Goal: Information Seeking & Learning: Learn about a topic

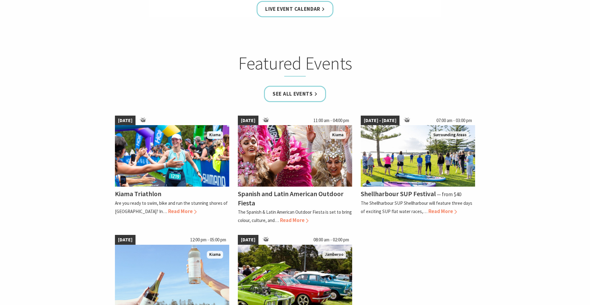
scroll to position [379, 0]
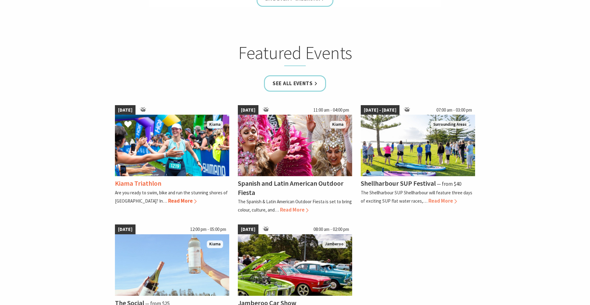
click at [168, 203] on span "Read More" at bounding box center [182, 200] width 29 height 7
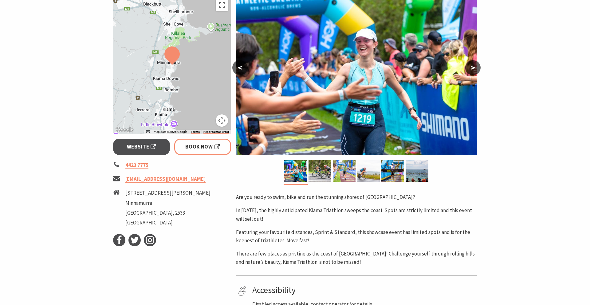
scroll to position [121, 0]
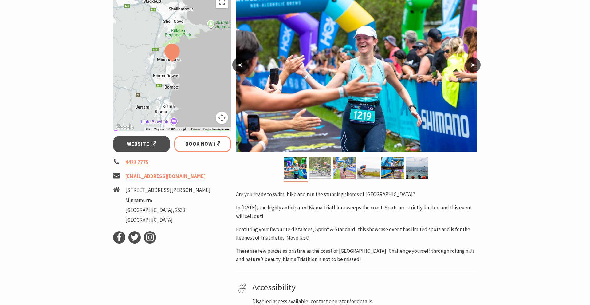
click at [316, 171] on img at bounding box center [320, 168] width 23 height 22
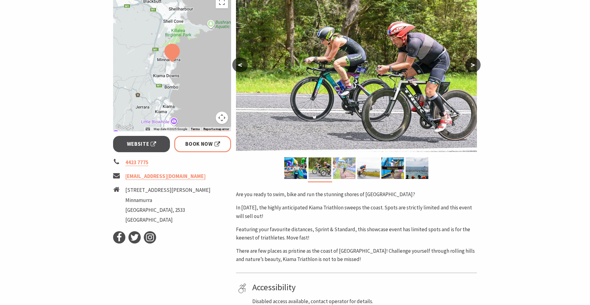
click at [342, 174] on img at bounding box center [344, 168] width 23 height 22
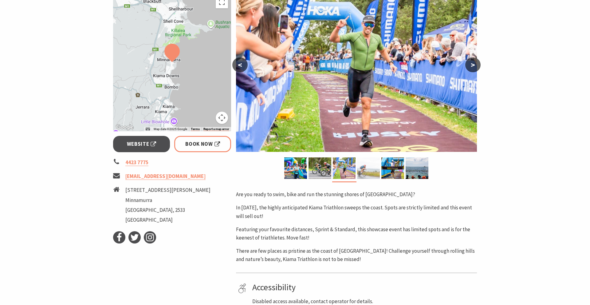
click at [370, 166] on img at bounding box center [368, 168] width 23 height 22
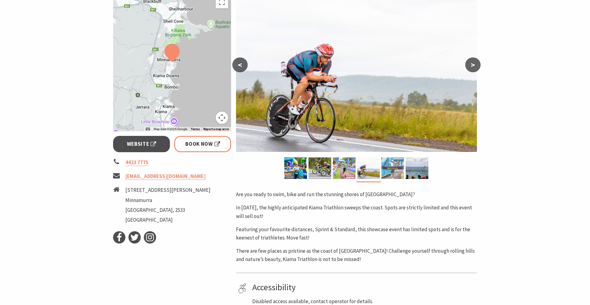
click at [390, 164] on img at bounding box center [393, 168] width 23 height 22
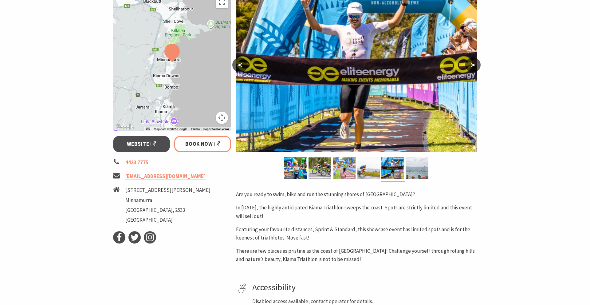
click at [415, 170] on img at bounding box center [417, 168] width 23 height 22
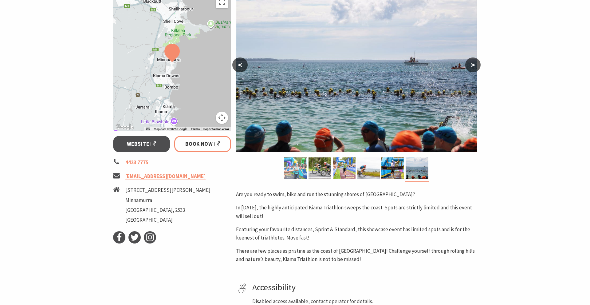
click at [289, 171] on img at bounding box center [295, 168] width 23 height 22
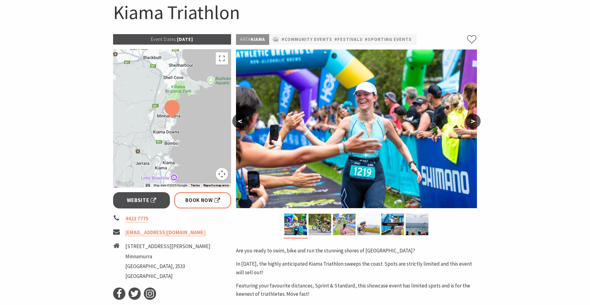
scroll to position [20, 0]
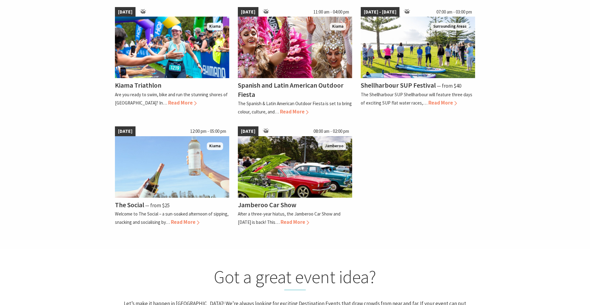
scroll to position [485, 0]
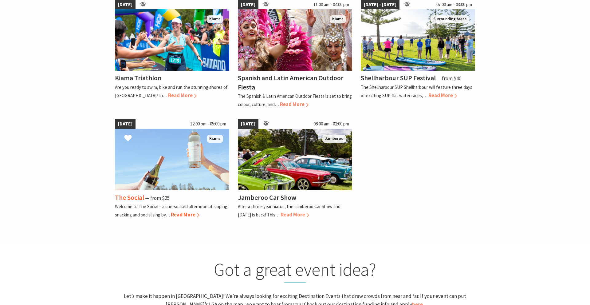
click at [170, 175] on img at bounding box center [172, 159] width 114 height 61
